Goal: Browse casually: Explore the website without a specific task or goal

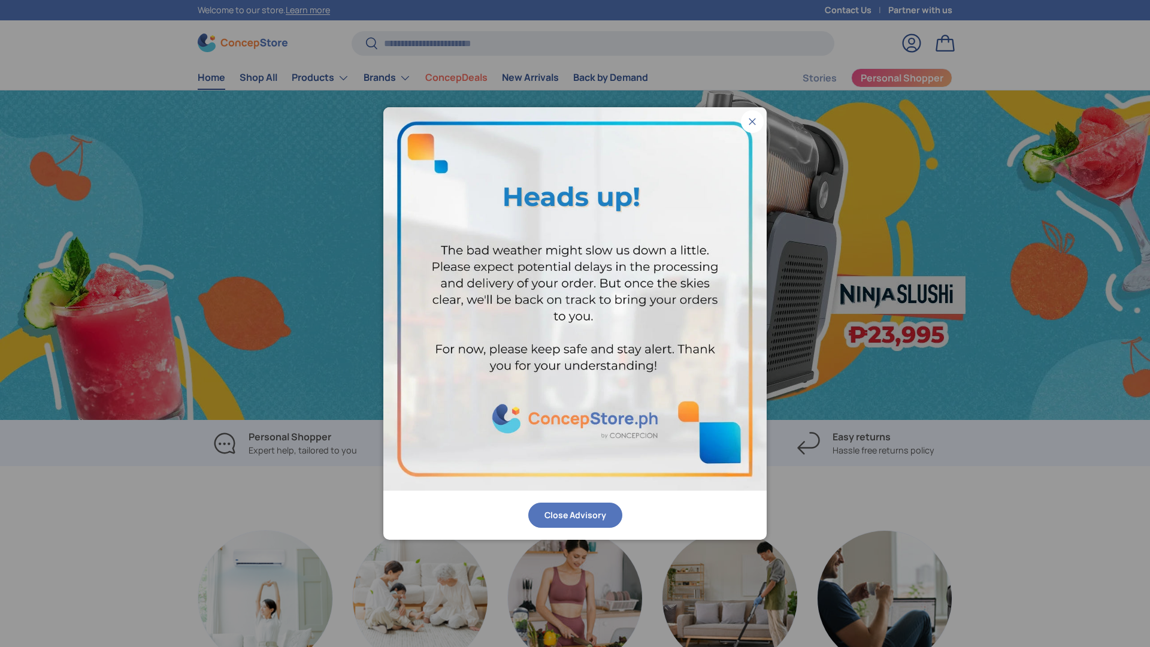
scroll to position [0, 2300]
